Goal: Task Accomplishment & Management: Use online tool/utility

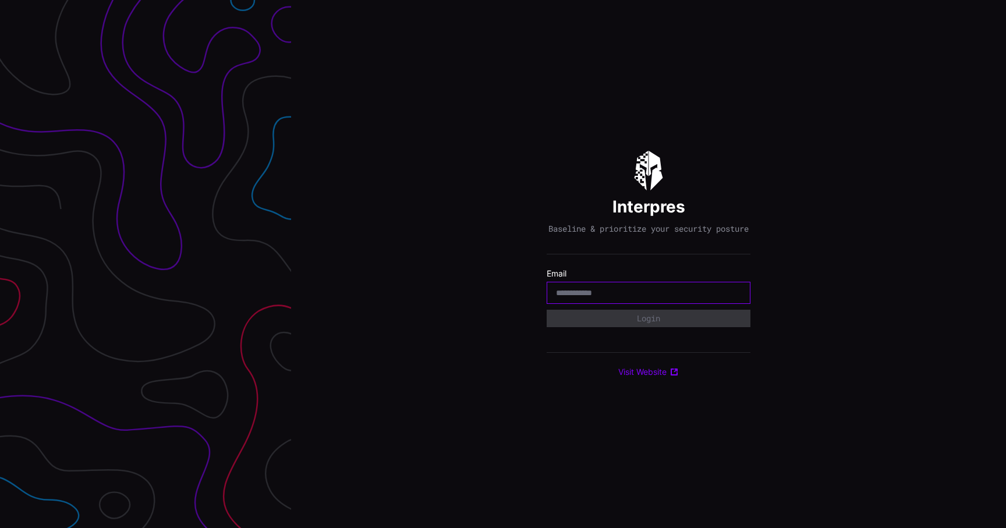
type input "**********"
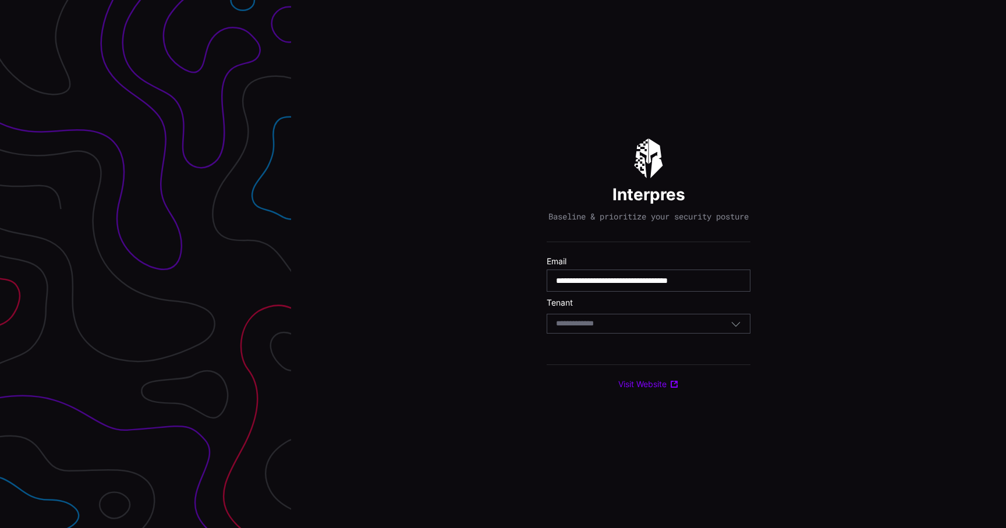
click at [621, 334] on div "Select Tenant" at bounding box center [649, 324] width 204 height 20
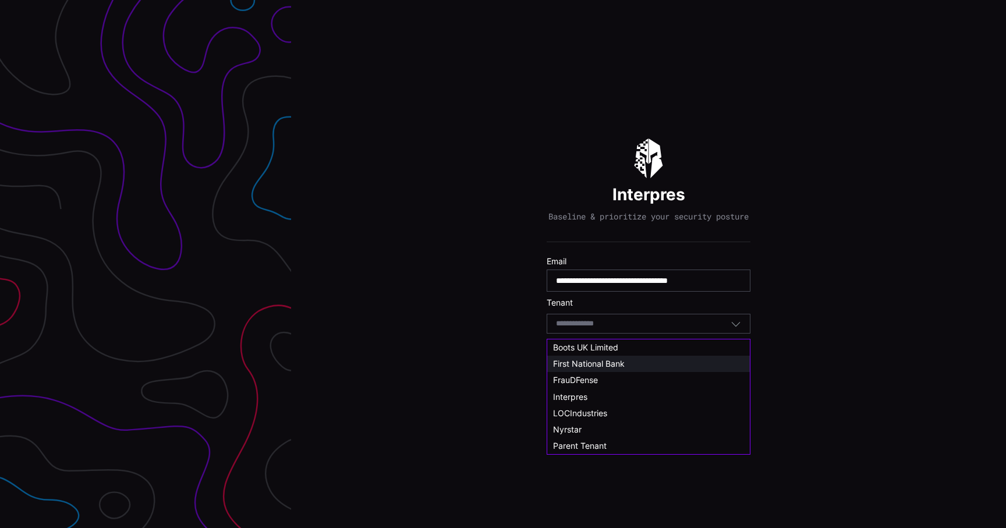
click at [626, 367] on div "First National Bank" at bounding box center [648, 364] width 191 height 10
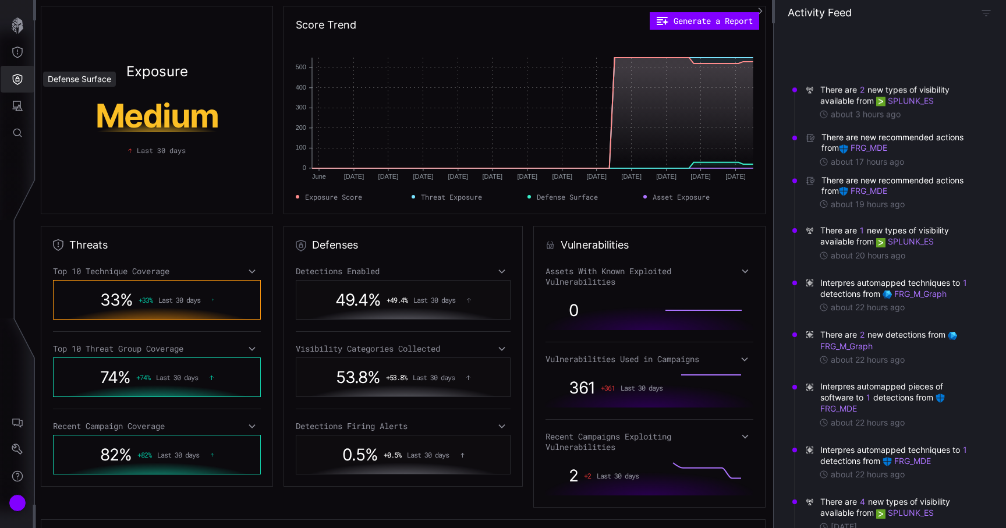
click at [15, 72] on button "Defense Surface" at bounding box center [18, 79] width 34 height 27
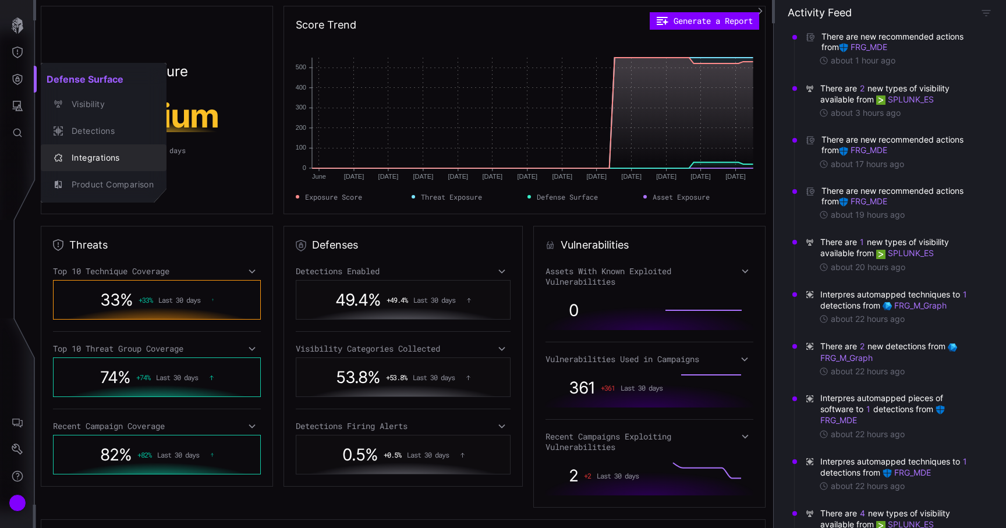
click at [91, 159] on div "Integrations" at bounding box center [110, 158] width 88 height 15
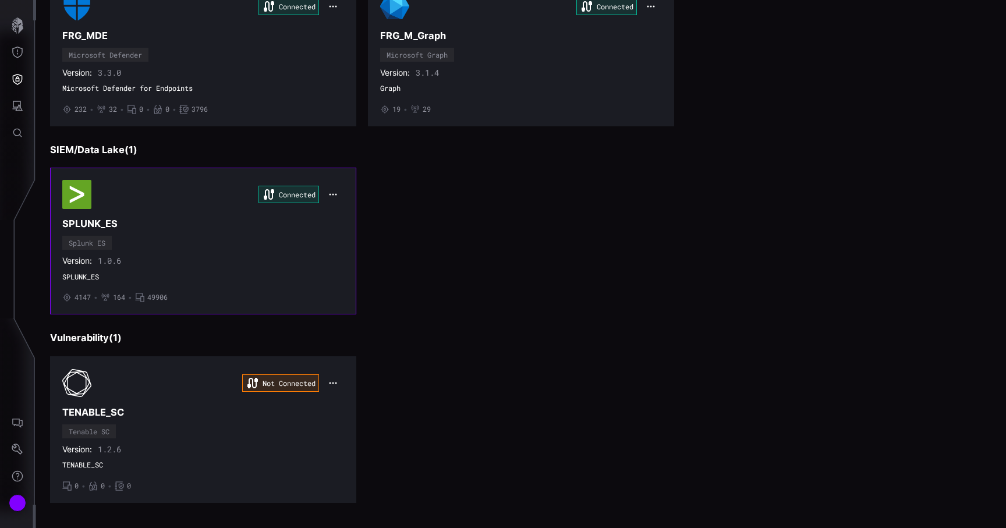
scroll to position [185, 0]
